Goal: Transaction & Acquisition: Obtain resource

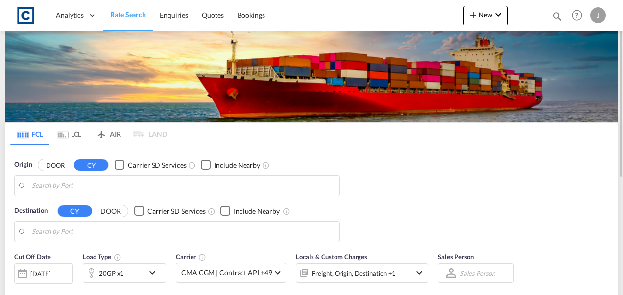
type input "GB-NN9, [GEOGRAPHIC_DATA]"
type input "Fort-de-France, MQFDF"
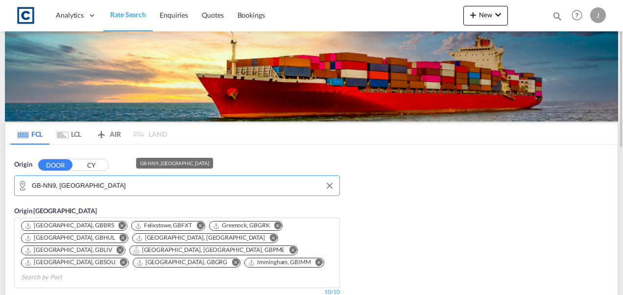
click at [135, 7] on input "GB-NN9, [GEOGRAPHIC_DATA]" at bounding box center [183, 185] width 303 height 15
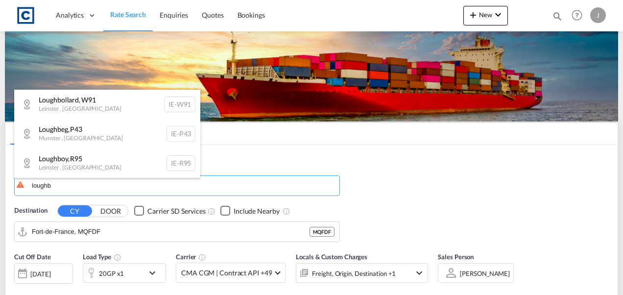
type input "loughb"
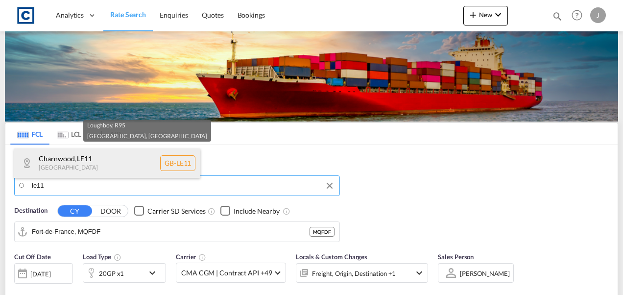
click at [72, 7] on div "Charnwood , LE11 [GEOGRAPHIC_DATA] [GEOGRAPHIC_DATA]-LE11" at bounding box center [107, 162] width 186 height 29
type input "GB-LE11, [GEOGRAPHIC_DATA]"
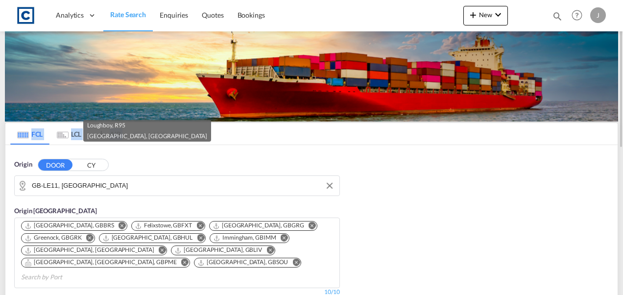
drag, startPoint x: 619, startPoint y: 79, endPoint x: 617, endPoint y: 124, distance: 45.1
drag, startPoint x: 617, startPoint y: 124, endPoint x: 621, endPoint y: 160, distance: 35.4
click at [241, 7] on md-content "Analytics Dashboard Rate Search Enquiries Quotes Bookings New Quote Bookings" at bounding box center [311, 147] width 623 height 295
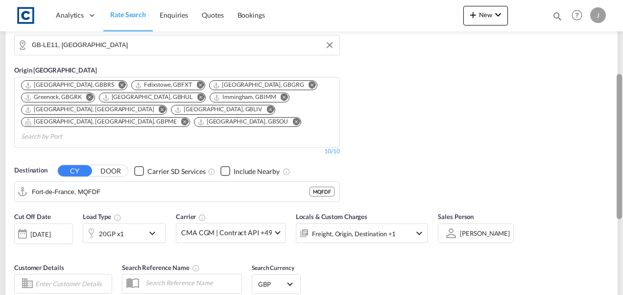
scroll to position [143, 0]
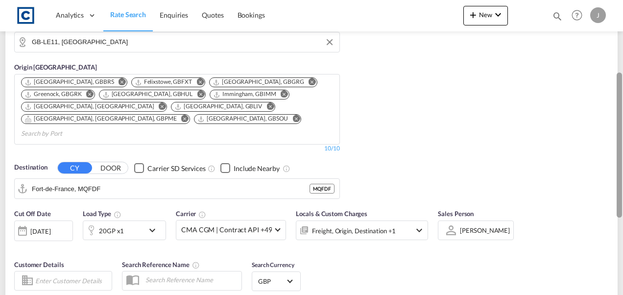
drag, startPoint x: 621, startPoint y: 131, endPoint x: 619, endPoint y: 202, distance: 71.0
click at [241, 7] on div at bounding box center [618, 144] width 5 height 145
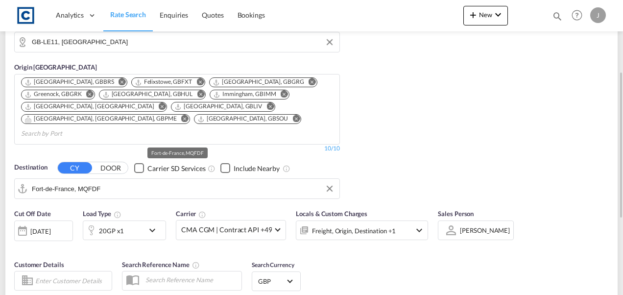
click at [115, 7] on input "Fort-de-France, MQFDF" at bounding box center [183, 188] width 303 height 15
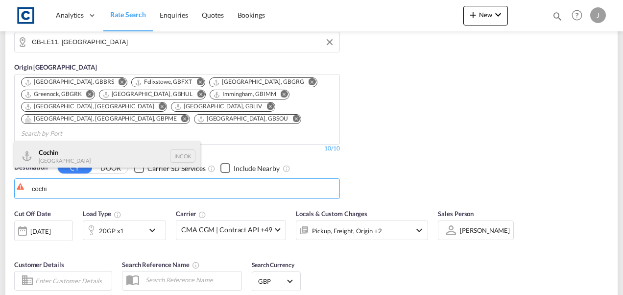
click at [56, 7] on div "Cochi n [GEOGRAPHIC_DATA] INCOK" at bounding box center [107, 155] width 186 height 29
type input "Cochin, INCOK"
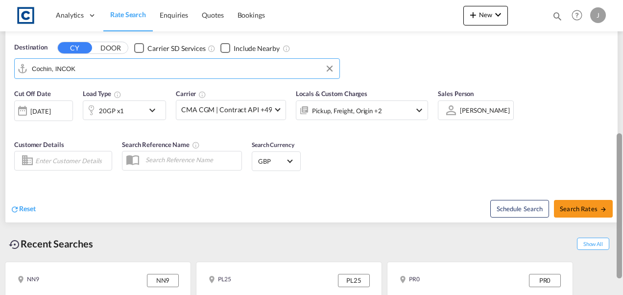
scroll to position [264, 0]
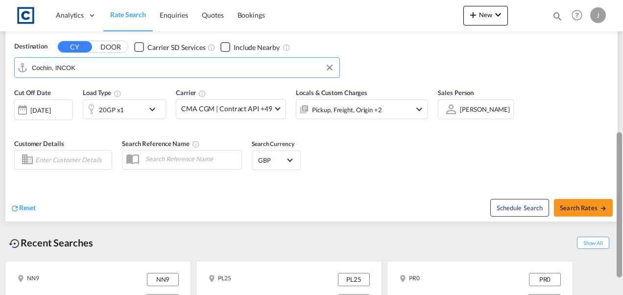
drag, startPoint x: 618, startPoint y: 101, endPoint x: 614, endPoint y: 161, distance: 60.4
click at [241, 7] on md-content "Analytics Dashboard Rate Search Enquiries Quotes Bookings New Quote Bookings" at bounding box center [311, 147] width 623 height 295
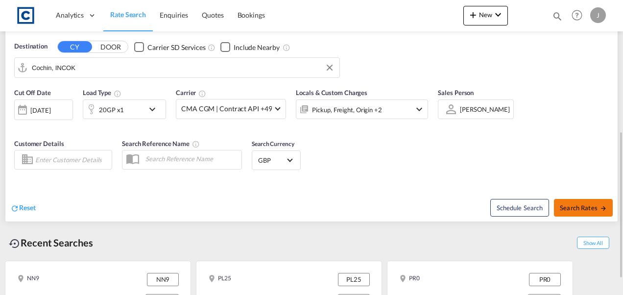
click at [241, 7] on button "Search Rates" at bounding box center [583, 208] width 59 height 18
type input "LE11 to INCOK / [DATE]"
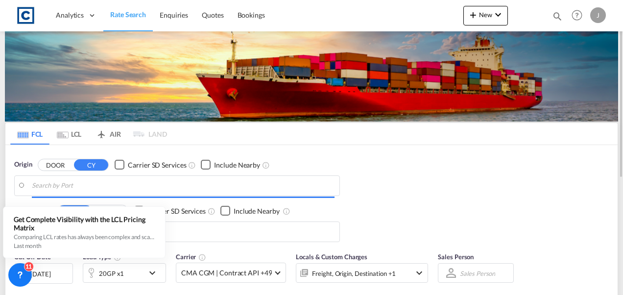
type input "GB-LE11, [GEOGRAPHIC_DATA]"
type input "Cochin, INCOK"
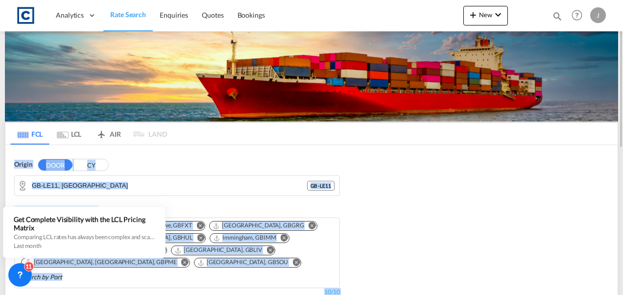
drag, startPoint x: 622, startPoint y: 96, endPoint x: 616, endPoint y: 140, distance: 43.6
click at [241, 7] on md-content "Analytics Dashboard Rate Search Enquiries Quotes Bookings New Quote Bookings" at bounding box center [311, 147] width 623 height 295
drag, startPoint x: 616, startPoint y: 140, endPoint x: 511, endPoint y: 173, distance: 110.4
drag, startPoint x: 511, startPoint y: 173, endPoint x: 450, endPoint y: 246, distance: 95.6
click at [241, 7] on div "Origin DOOR CY GB-LE11, [GEOGRAPHIC_DATA] - LE11 Origin [GEOGRAPHIC_DATA] [GEOG…" at bounding box center [311, 246] width 612 height 202
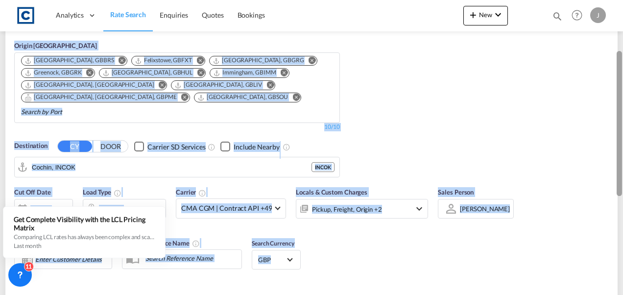
scroll to position [167, 0]
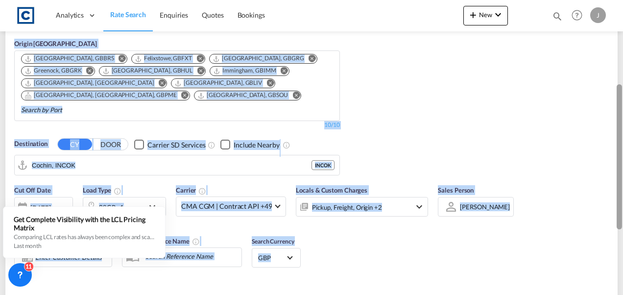
drag, startPoint x: 618, startPoint y: 129, endPoint x: 598, endPoint y: 212, distance: 85.2
click at [241, 7] on md-content "Analytics Dashboard Rate Search Enquiries Quotes Bookings New Quote Bookings" at bounding box center [311, 147] width 623 height 295
click at [241, 7] on div "Cut Off Date [DATE] [DATE] Load Type 20GP x1 Carrier CMA CGM | Contract API +49…" at bounding box center [221, 205] width 414 height 41
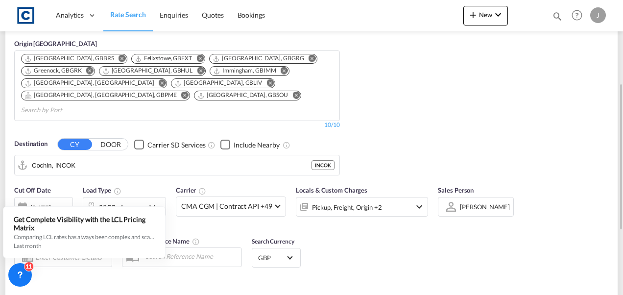
click at [139, 7] on div "20GP x1" at bounding box center [113, 207] width 61 height 20
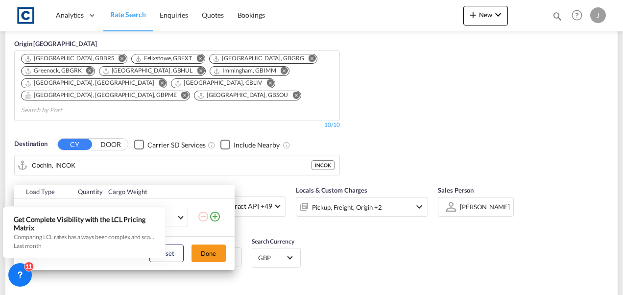
click at [241, 7] on div "Load Type Quantity Cargo Weight 20GP 20GP 40GP 40HC 45HC 20RE 40RE 40HR 20OT 40…" at bounding box center [311, 147] width 623 height 295
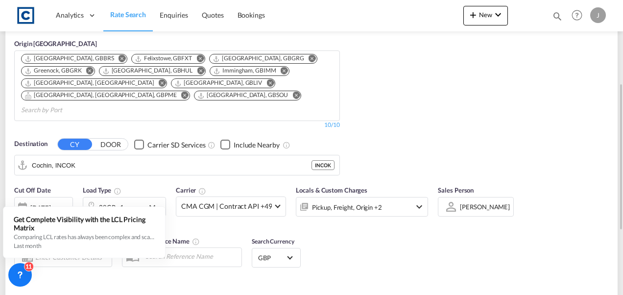
drag, startPoint x: 142, startPoint y: 185, endPoint x: 153, endPoint y: 194, distance: 14.2
click at [153, 7] on md-icon "icon-chevron-down" at bounding box center [154, 207] width 17 height 12
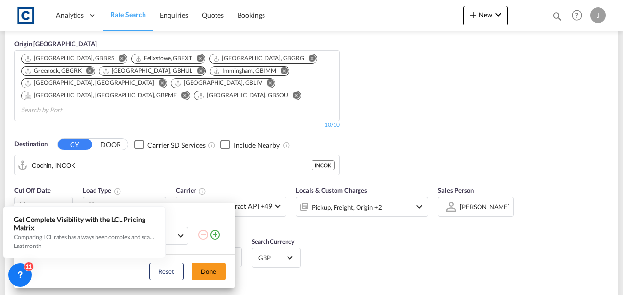
click at [183, 7] on md-select-value "KG" at bounding box center [169, 235] width 33 height 17
click at [241, 7] on md-backdrop at bounding box center [311, 147] width 623 height 295
click at [213, 7] on button "Done" at bounding box center [208, 271] width 34 height 18
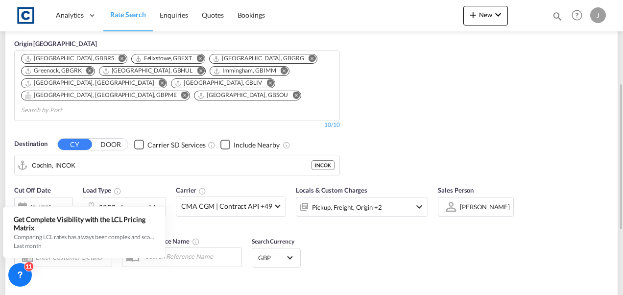
click at [142, 7] on div "20GP x1" at bounding box center [113, 207] width 61 height 20
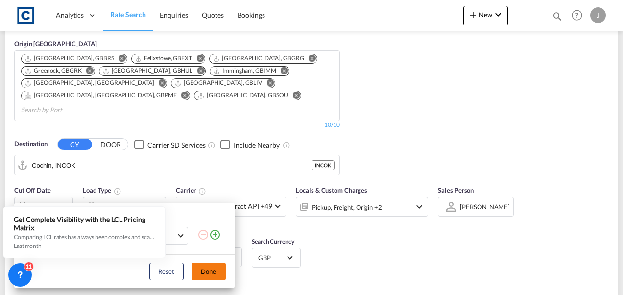
click at [216, 7] on button "Done" at bounding box center [208, 271] width 34 height 18
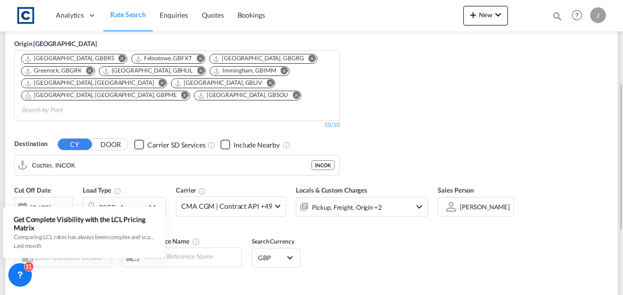
click at [215, 7] on div "Carrier CMA CGM | Contract API +49 Online Rates 7 All (28) CMA CGM | Contract A…" at bounding box center [231, 200] width 110 height 31
click at [155, 7] on md-icon "icon-chevron-down" at bounding box center [154, 207] width 17 height 12
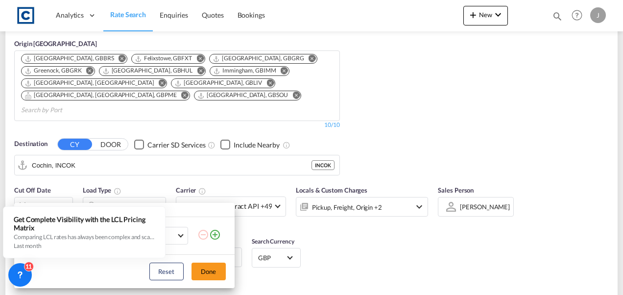
click at [168, 7] on div "Reset Done" at bounding box center [124, 271] width 220 height 33
click at [171, 7] on button "Reset" at bounding box center [166, 271] width 34 height 18
click at [241, 7] on div "Load Type Quantity Cargo Weight 20GP 20GP 40GP 40HC 45HC 20RE 40RE 40HR 20OT 40…" at bounding box center [311, 147] width 623 height 295
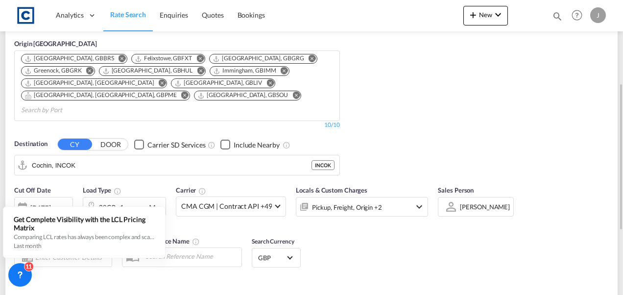
click at [152, 7] on md-icon "icon-chevron-down" at bounding box center [154, 207] width 17 height 12
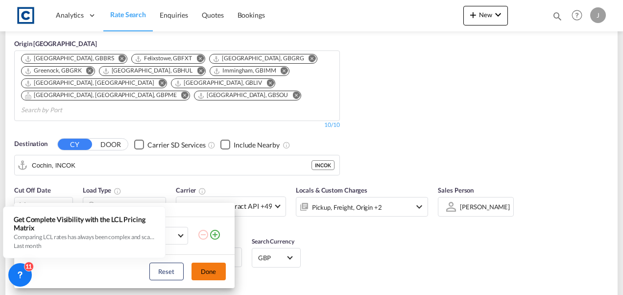
click at [209, 7] on button "Done" at bounding box center [208, 271] width 34 height 18
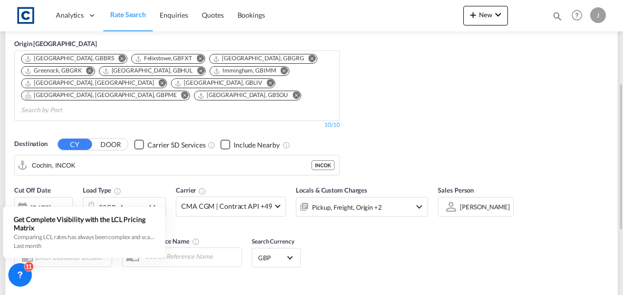
click at [241, 7] on div "Sales Person [PERSON_NAME] Select Sales Person [PERSON_NAME] Select Sales Person" at bounding box center [476, 205] width 86 height 51
click at [241, 7] on div "Origin DOOR CY GB-LE11, [GEOGRAPHIC_DATA] - LE11 Origin [GEOGRAPHIC_DATA] [GEOG…" at bounding box center [311, 79] width 612 height 202
click at [99, 7] on div "20GP x1" at bounding box center [111, 207] width 25 height 14
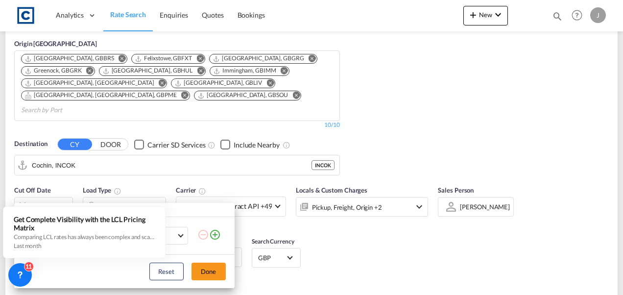
click at [241, 7] on div "Load Type Quantity Cargo Weight 20GP 20GP 40GP 40HC 45HC 20RE 40RE 40HR 20OT 40…" at bounding box center [311, 147] width 623 height 295
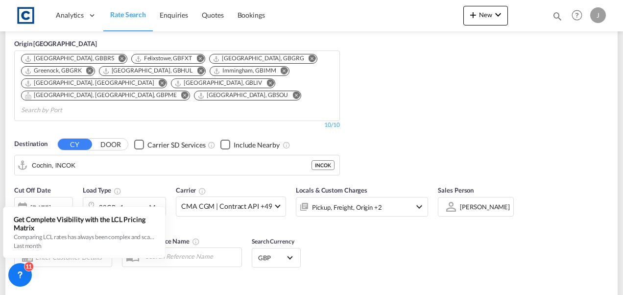
click at [241, 7] on div "Sales Person [PERSON_NAME] Select Sales Person [PERSON_NAME] Select Sales Person" at bounding box center [476, 205] width 86 height 51
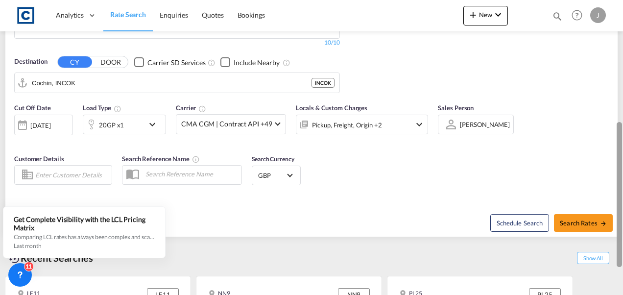
scroll to position [251, 0]
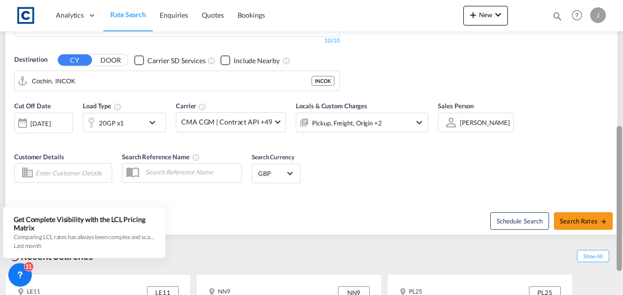
drag, startPoint x: 618, startPoint y: 185, endPoint x: 620, endPoint y: 227, distance: 42.2
click at [241, 7] on div at bounding box center [618, 198] width 5 height 145
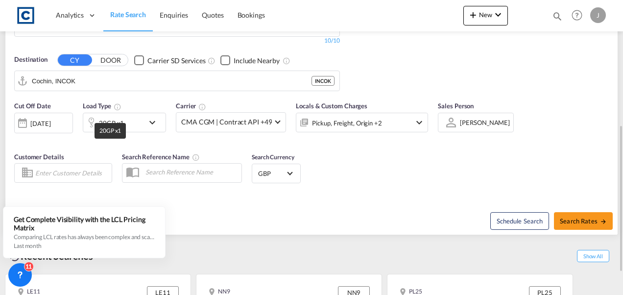
click at [111, 7] on div "20GP x1" at bounding box center [111, 123] width 25 height 14
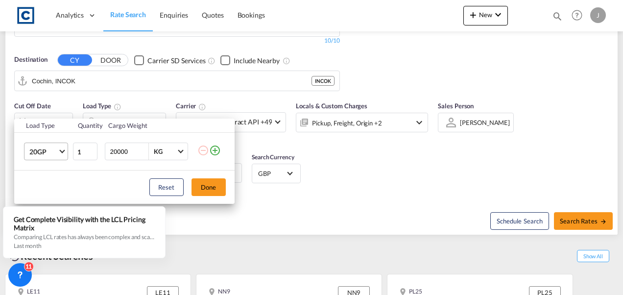
click at [61, 7] on md-select-value "20GP" at bounding box center [47, 151] width 39 height 17
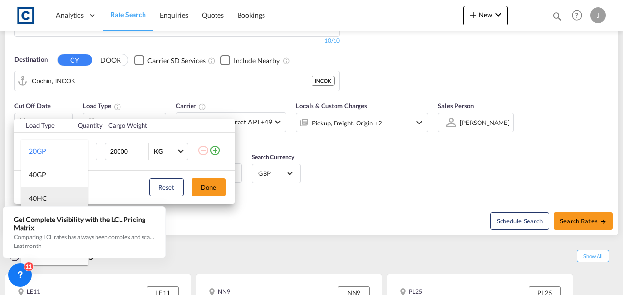
click at [46, 7] on div "40HC" at bounding box center [38, 198] width 18 height 10
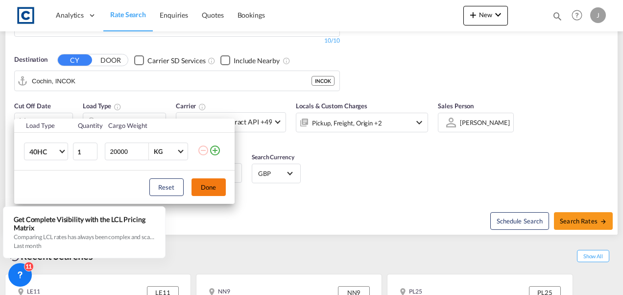
click at [205, 7] on button "Done" at bounding box center [208, 187] width 34 height 18
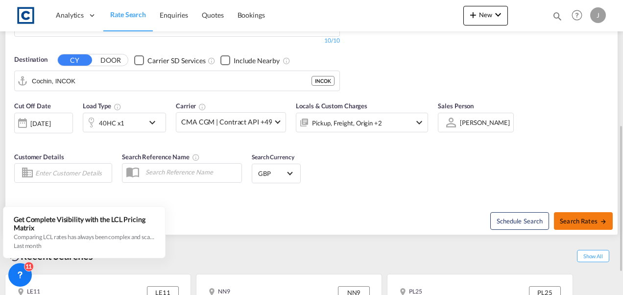
click at [241, 7] on span "Search Rates" at bounding box center [583, 221] width 47 height 8
type input "LE11 to INCOK / [DATE]"
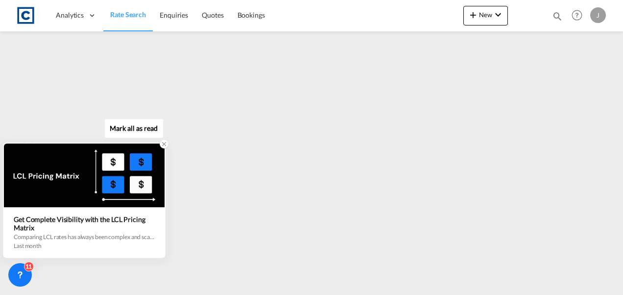
drag, startPoint x: 148, startPoint y: 237, endPoint x: 147, endPoint y: 226, distance: 10.8
click at [147, 7] on div "Get Complete Visibility with the LCL Pricing Matrix" at bounding box center [84, 223] width 141 height 17
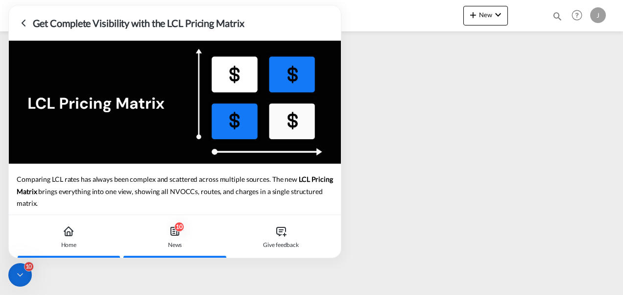
click at [77, 7] on div "Home" at bounding box center [68, 236] width 99 height 43
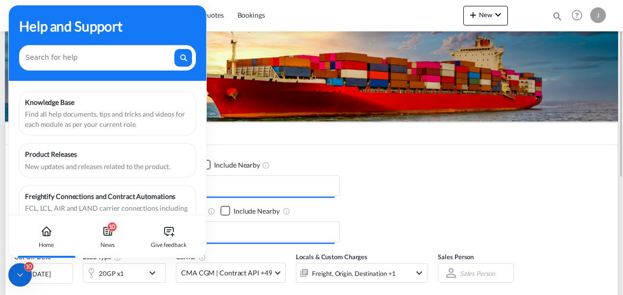
type input "GB-LE11, [GEOGRAPHIC_DATA]"
type input "Cochin, INCOK"
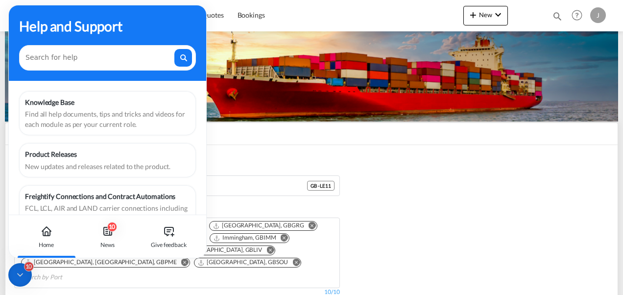
click at [186, 7] on div "Help and Support" at bounding box center [107, 26] width 177 height 21
click at [241, 7] on div "Origin DOOR CY GB-LE11, [GEOGRAPHIC_DATA] - LE11 Origin [GEOGRAPHIC_DATA] [GEOG…" at bounding box center [311, 246] width 612 height 202
click at [18, 7] on icon at bounding box center [20, 275] width 5 height 2
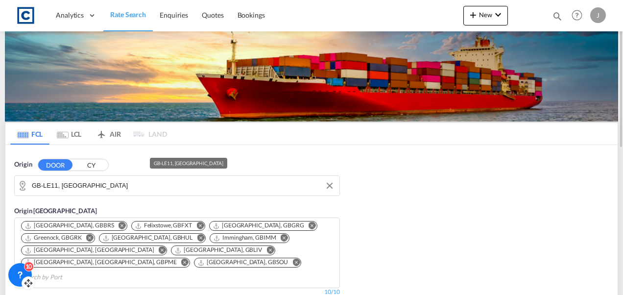
click at [119, 7] on input "GB-LE11, [GEOGRAPHIC_DATA]" at bounding box center [183, 185] width 303 height 15
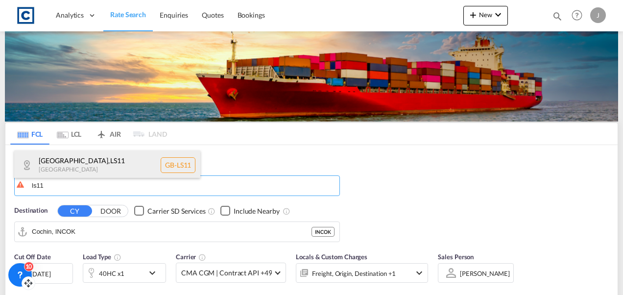
click at [67, 7] on div "[GEOGRAPHIC_DATA] , LS11 [GEOGRAPHIC_DATA] [GEOGRAPHIC_DATA]-LS11" at bounding box center [107, 164] width 186 height 29
type input "GB-LS11, [GEOGRAPHIC_DATA]"
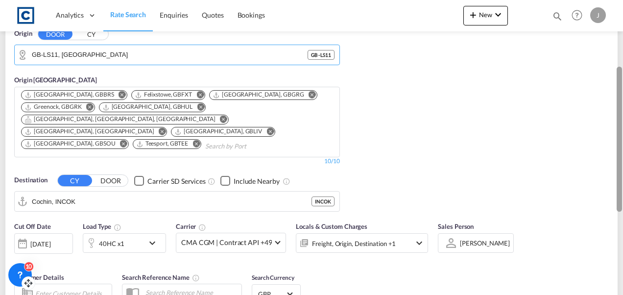
drag, startPoint x: 617, startPoint y: 114, endPoint x: 609, endPoint y: 180, distance: 67.1
click at [241, 7] on md-content "Analytics Dashboard Rate Search Enquiries Quotes Bookings New Quote Bookings" at bounding box center [311, 147] width 623 height 295
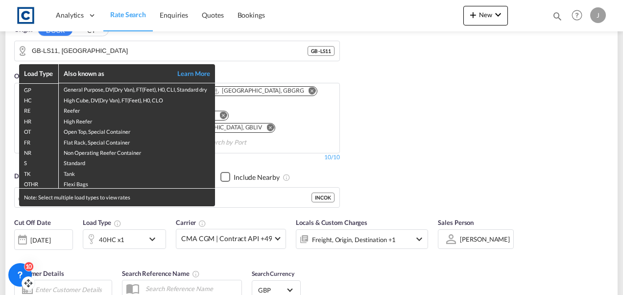
click at [241, 7] on div "Load Type Also known as Learn More GP General Purpose, DV(Dry Van), FT(Feet), H…" at bounding box center [311, 147] width 623 height 295
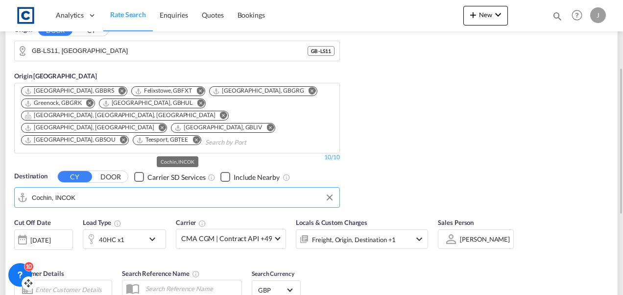
drag, startPoint x: 252, startPoint y: 190, endPoint x: 110, endPoint y: 185, distance: 142.1
click at [110, 7] on input "Cochin, INCOK" at bounding box center [183, 197] width 303 height 15
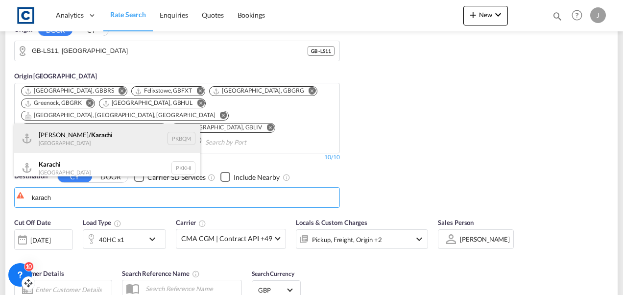
click at [90, 7] on div "[PERSON_NAME]/ Karach i [GEOGRAPHIC_DATA] PKBQM" at bounding box center [107, 137] width 186 height 29
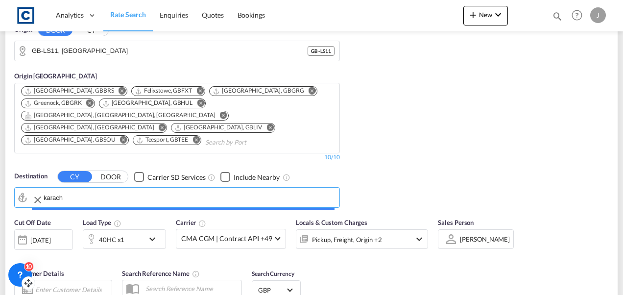
type input "[PERSON_NAME]/[GEOGRAPHIC_DATA], PKBQM"
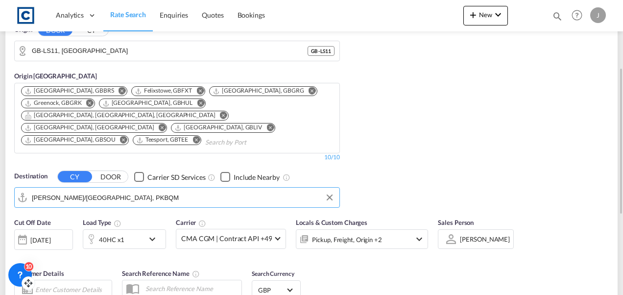
click at [241, 7] on div "Origin DOOR CY GB-LS11, [GEOGRAPHIC_DATA] GB - LS11 Origin [GEOGRAPHIC_DATA] [G…" at bounding box center [311, 111] width 612 height 202
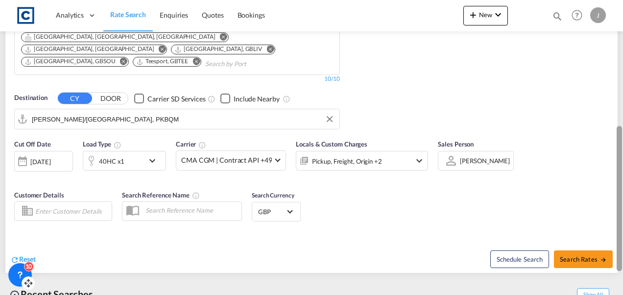
scroll to position [229, 0]
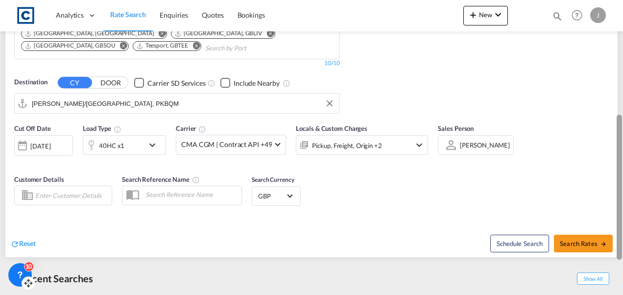
drag, startPoint x: 617, startPoint y: 116, endPoint x: 614, endPoint y: 163, distance: 46.6
click at [241, 7] on md-content "Analytics Dashboard Rate Search Enquiries Quotes Bookings New Quote Bookings" at bounding box center [311, 147] width 623 height 295
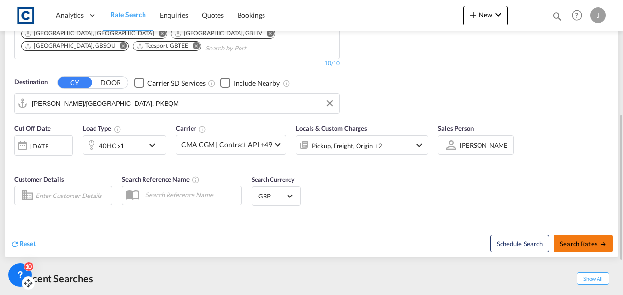
click at [241, 7] on button "Search Rates" at bounding box center [583, 244] width 59 height 18
type input "LS11 to PKBQM / [DATE]"
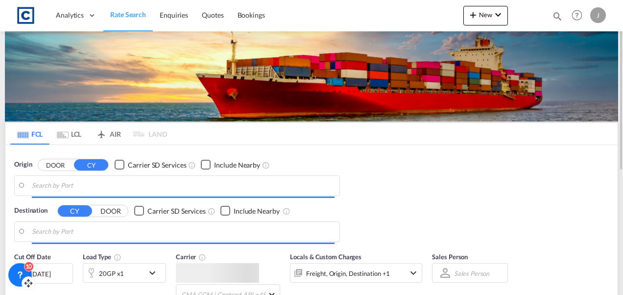
type input "GB-LS11, [GEOGRAPHIC_DATA]"
type input "[PERSON_NAME]/[GEOGRAPHIC_DATA], PKBQM"
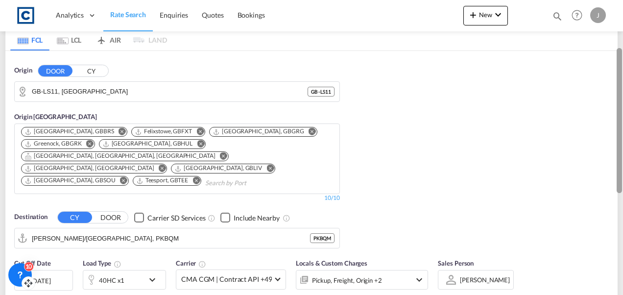
scroll to position [95, 0]
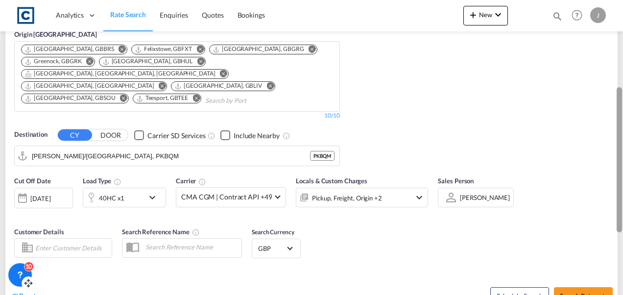
drag, startPoint x: 620, startPoint y: 127, endPoint x: 601, endPoint y: 215, distance: 90.1
click at [241, 7] on md-content "Analytics Dashboard Rate Search Enquiries Quotes Bookings New Quote Bookings" at bounding box center [311, 147] width 623 height 295
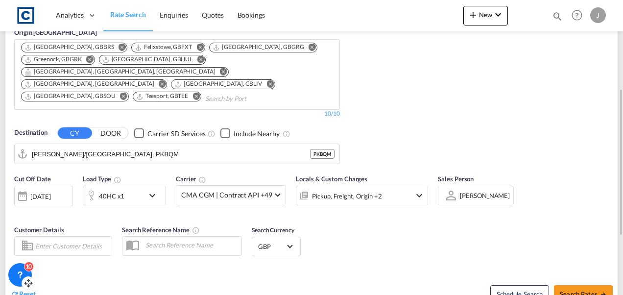
click at [125, 7] on div "40HC x1" at bounding box center [113, 196] width 61 height 20
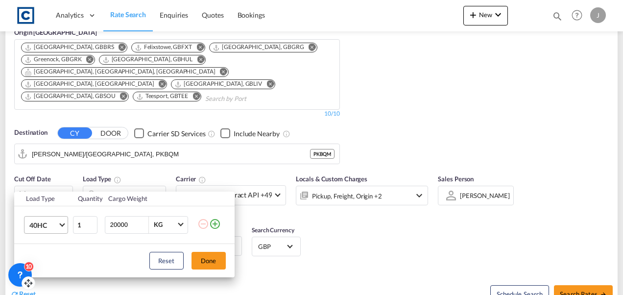
click at [45, 7] on span "40HC" at bounding box center [43, 225] width 28 height 10
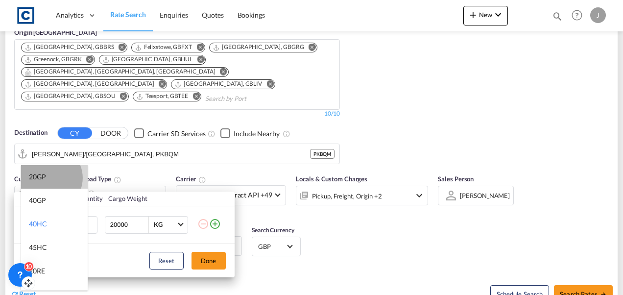
click at [49, 7] on md-option "20GP" at bounding box center [54, 177] width 67 height 24
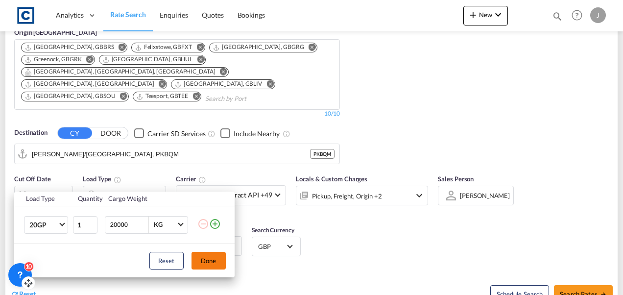
click at [216, 7] on button "Done" at bounding box center [208, 261] width 34 height 18
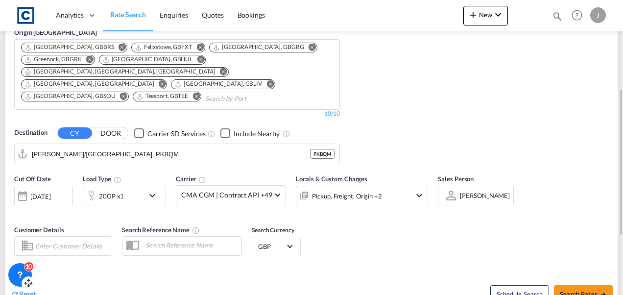
drag, startPoint x: 616, startPoint y: 169, endPoint x: 608, endPoint y: 104, distance: 66.1
click at [241, 7] on form "Origin DOOR CY GB-LS11, [GEOGRAPHIC_DATA] GB - LS11 Origin [GEOGRAPHIC_DATA] [G…" at bounding box center [311, 137] width 612 height 341
click at [241, 7] on div "Cut Off Date [DATE] [DATE] Load Type 20GP x1 Carrier CMA CGM | Contract API +49…" at bounding box center [311, 216] width 612 height 95
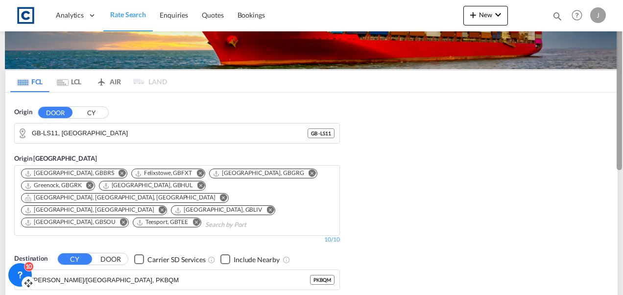
scroll to position [50, 0]
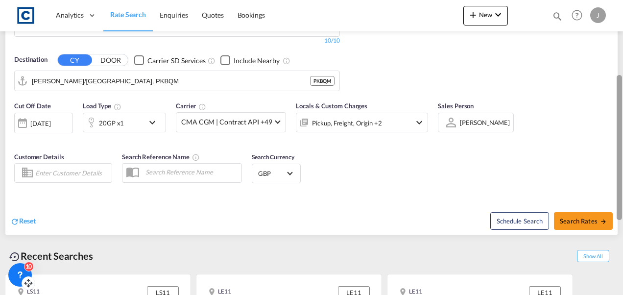
drag, startPoint x: 620, startPoint y: 163, endPoint x: 619, endPoint y: 201, distance: 38.2
click at [241, 7] on div at bounding box center [618, 147] width 5 height 145
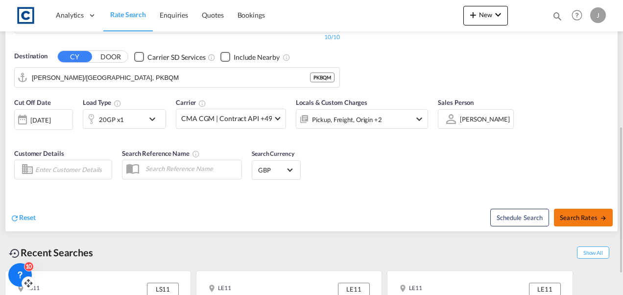
click at [241, 7] on span "Search Rates" at bounding box center [583, 217] width 47 height 8
type input "LS11 to PKBQM / [DATE]"
